Goal: Information Seeking & Learning: Learn about a topic

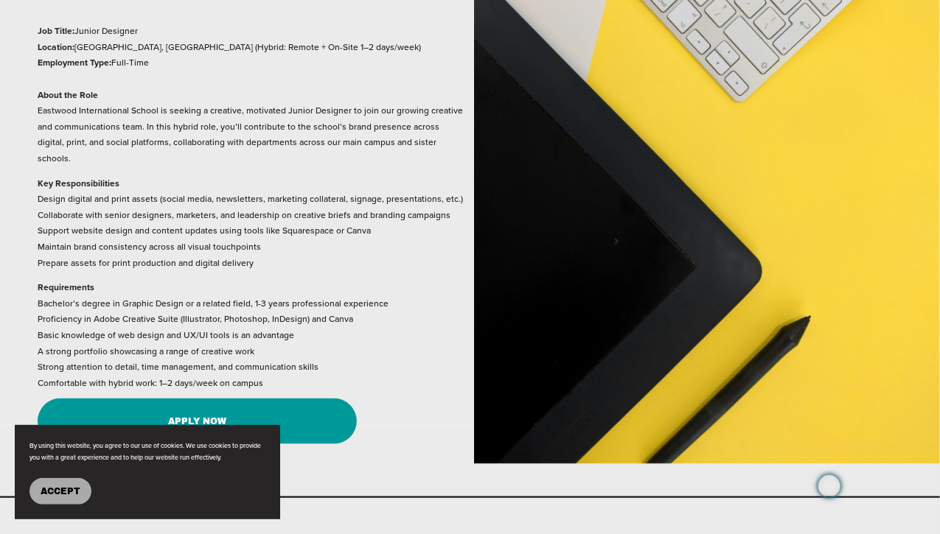
scroll to position [666, 0]
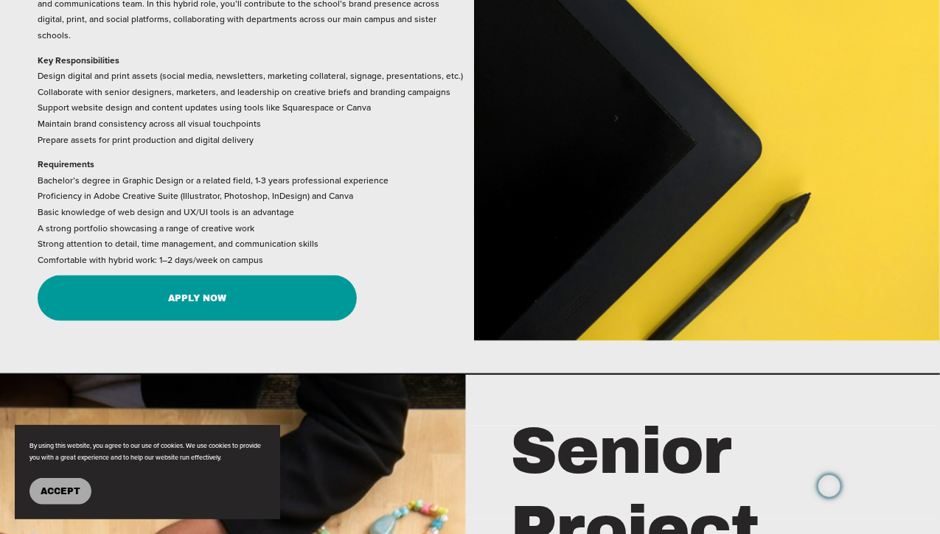
drag, startPoint x: 55, startPoint y: 494, endPoint x: 59, endPoint y: 487, distance: 7.6
click at [59, 489] on span "Accept" at bounding box center [61, 491] width 40 height 10
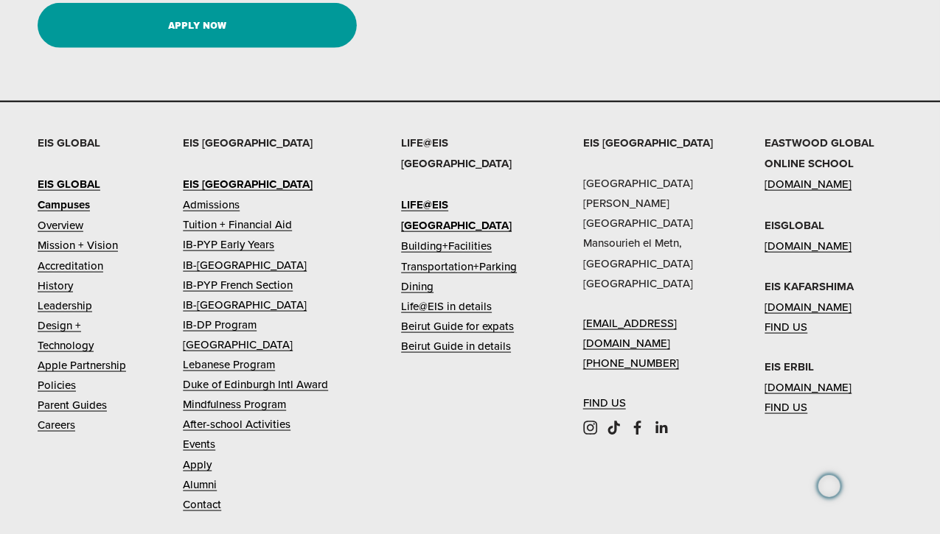
scroll to position [2758, 0]
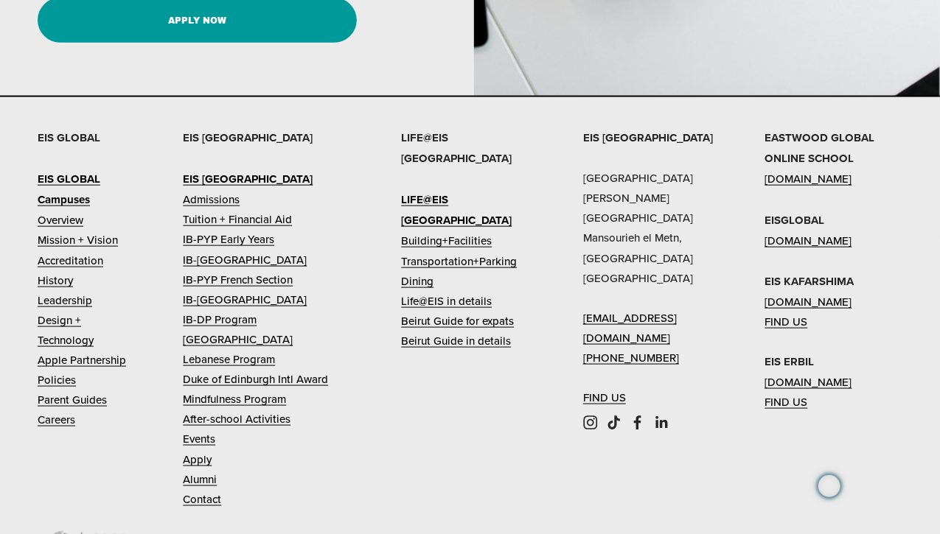
click at [65, 410] on link "Careers" at bounding box center [57, 420] width 38 height 20
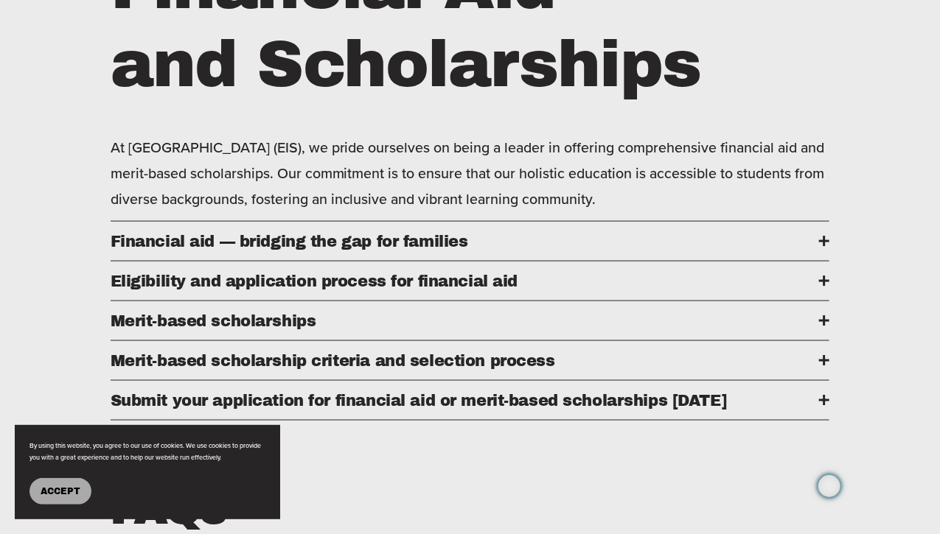
scroll to position [643, 0]
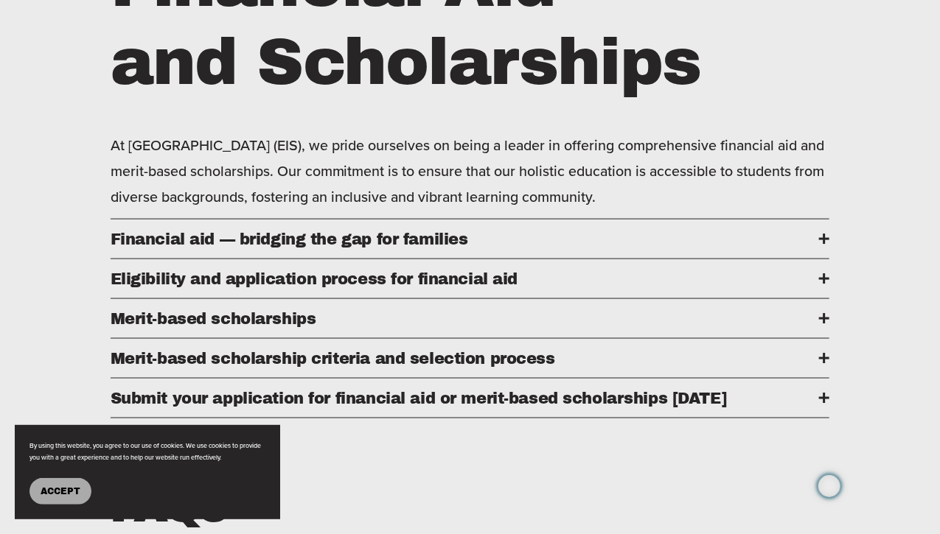
click at [60, 486] on span "Accept" at bounding box center [61, 491] width 40 height 10
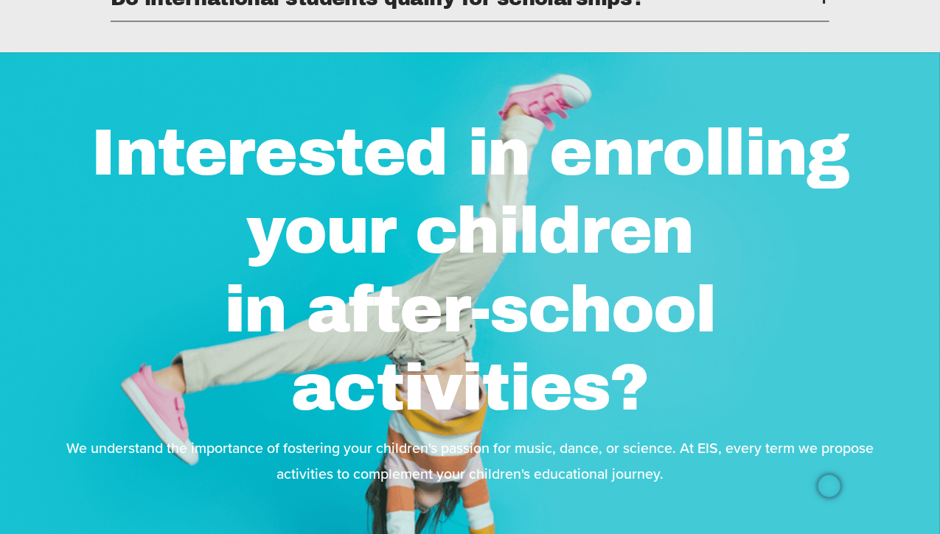
scroll to position [1270, 0]
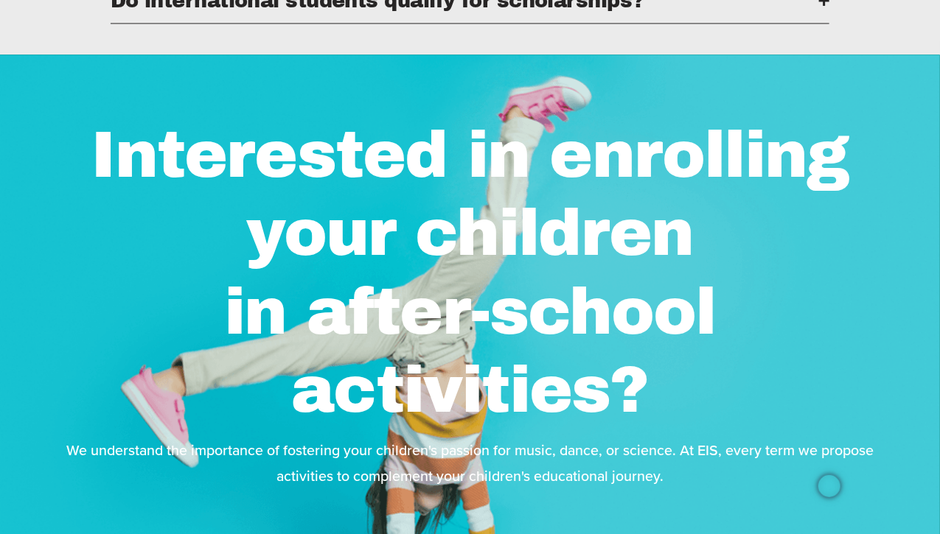
click at [595, 12] on span "Do international students qualify for scholarships?" at bounding box center [465, 1] width 709 height 22
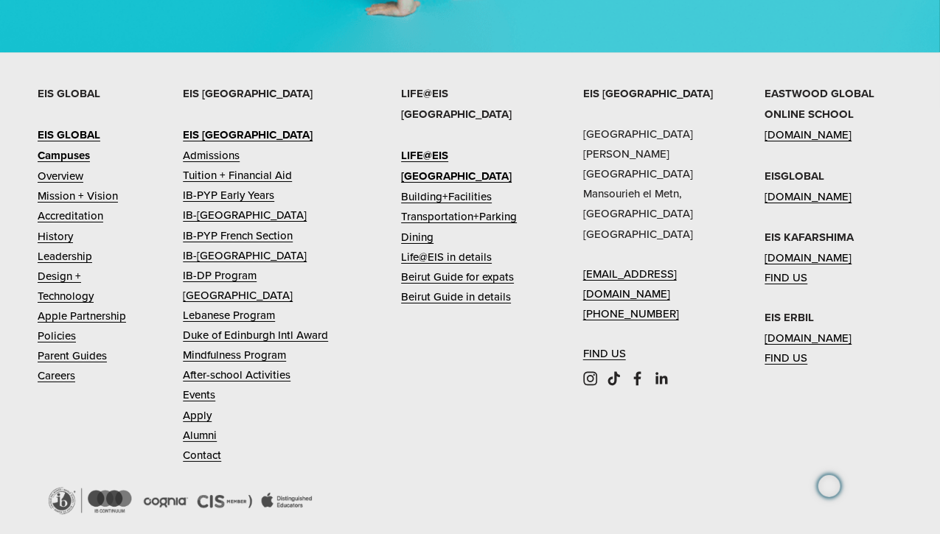
scroll to position [1958, 0]
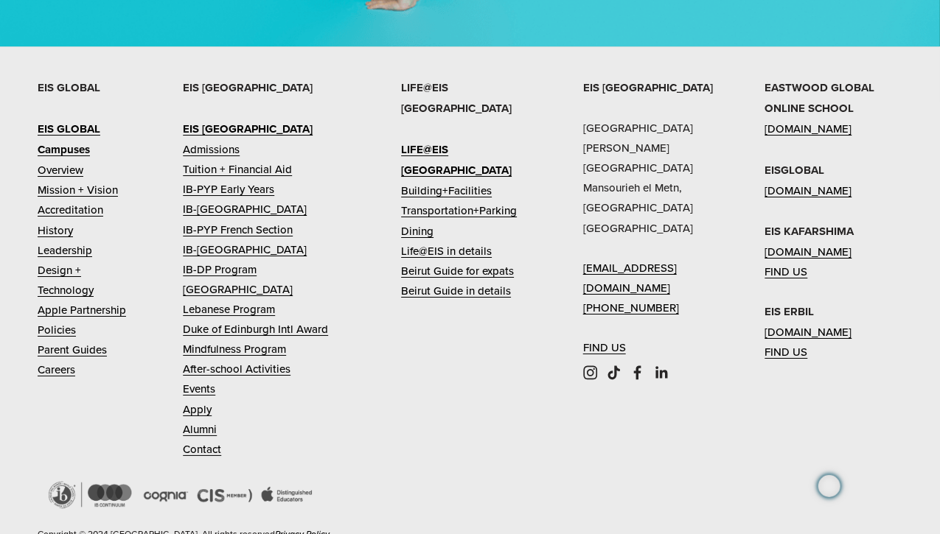
click at [219, 159] on link "Admissions" at bounding box center [211, 149] width 57 height 20
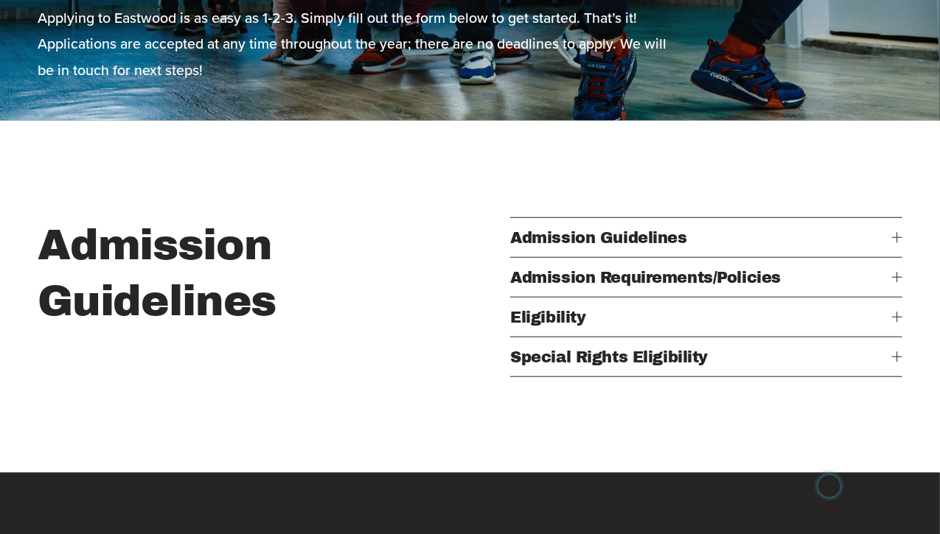
scroll to position [357, 0]
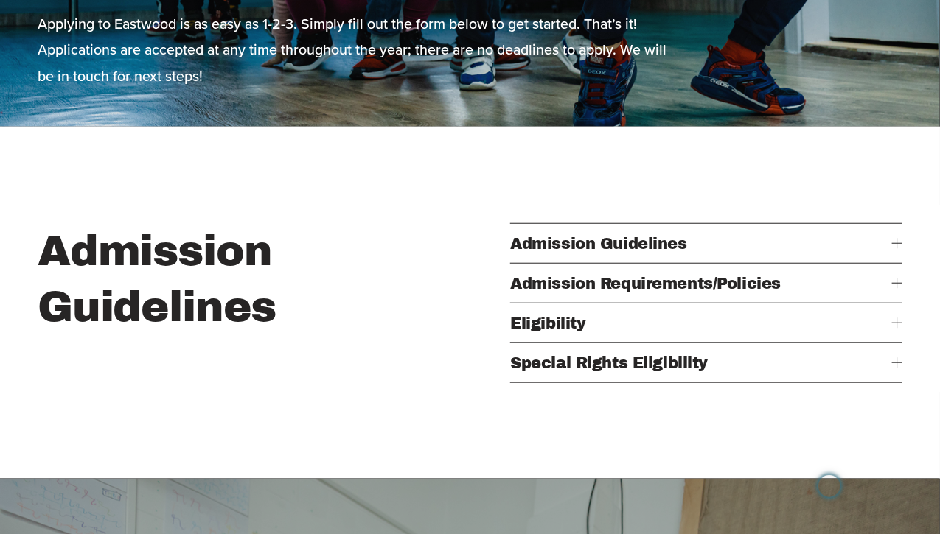
click at [598, 238] on span "Admission Guidelines" at bounding box center [701, 243] width 382 height 17
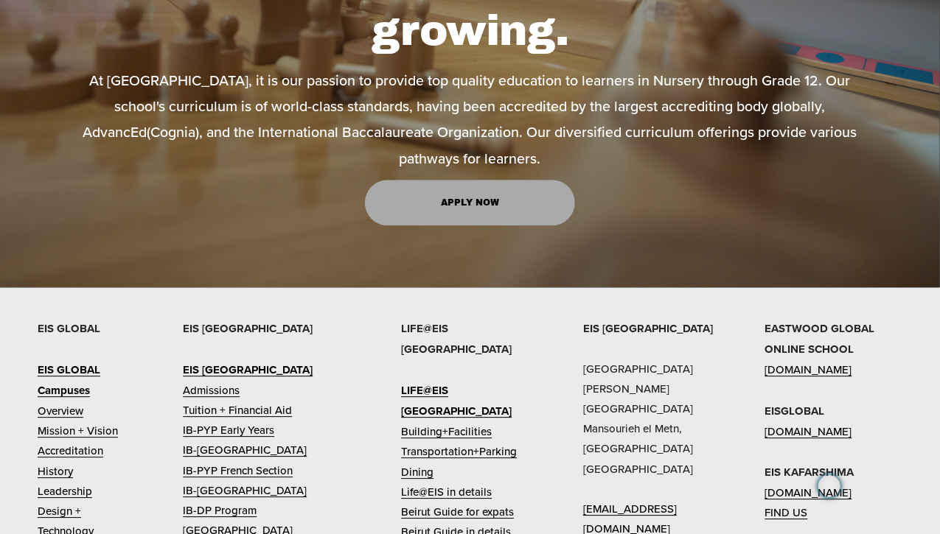
scroll to position [1651, 0]
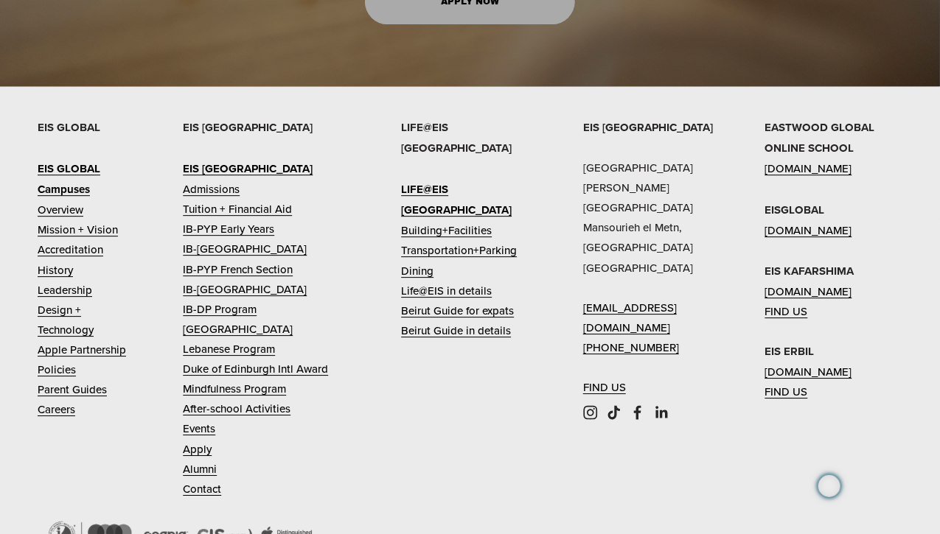
click at [203, 199] on link "Tuition + Financial Aid" at bounding box center [237, 209] width 109 height 20
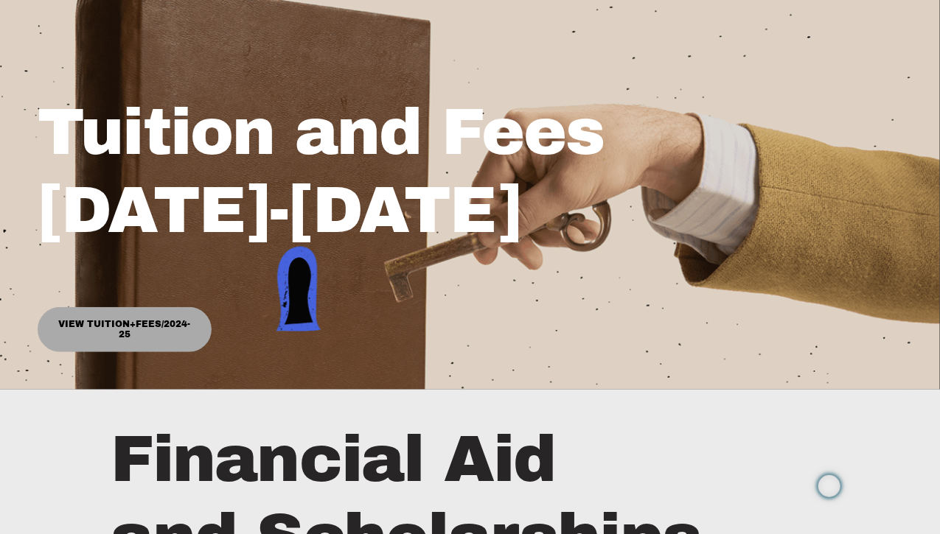
scroll to position [161, 0]
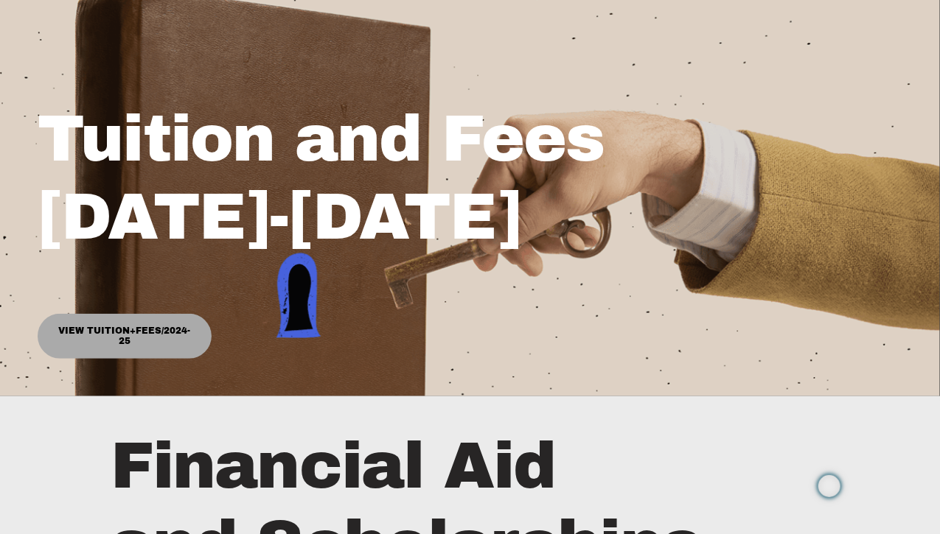
click at [147, 338] on link "View Tuition+Fees/2024-25" at bounding box center [125, 336] width 174 height 45
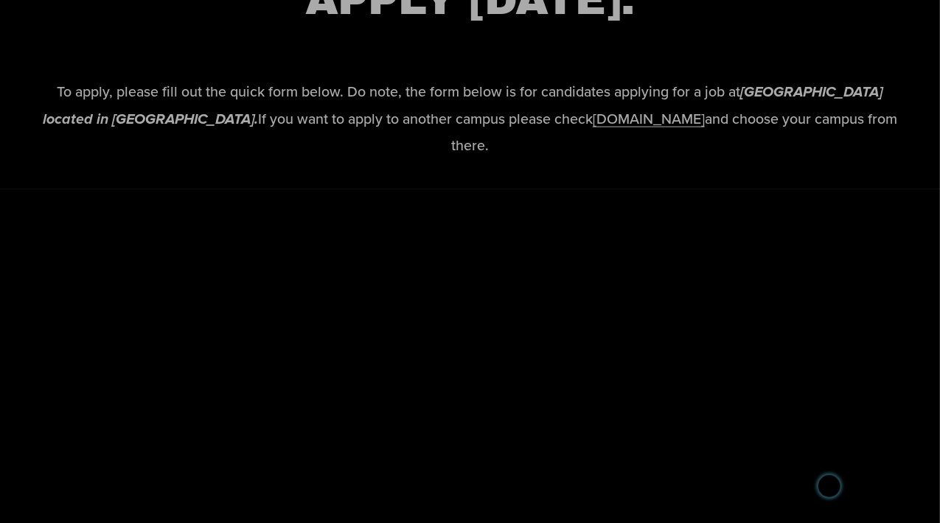
scroll to position [3061, 0]
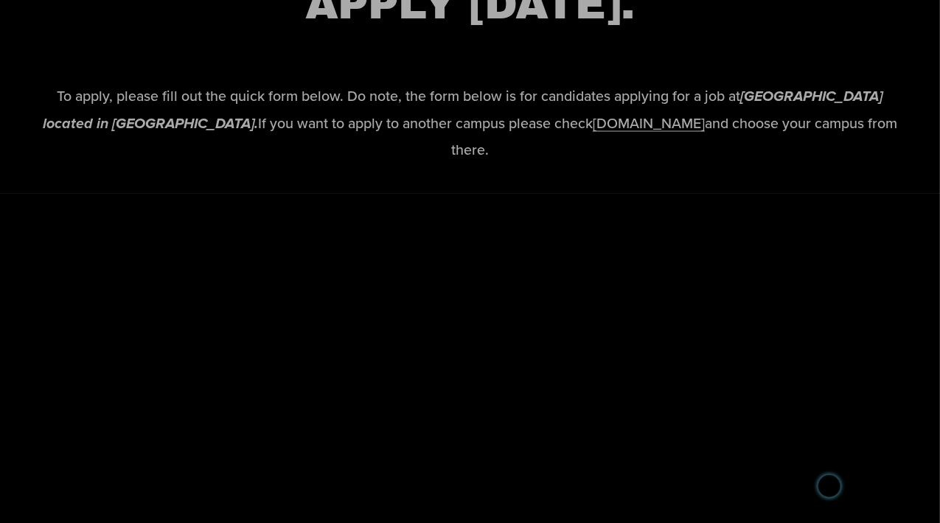
drag, startPoint x: 949, startPoint y: 80, endPoint x: 941, endPoint y: 355, distance: 275.0
